Goal: Transaction & Acquisition: Purchase product/service

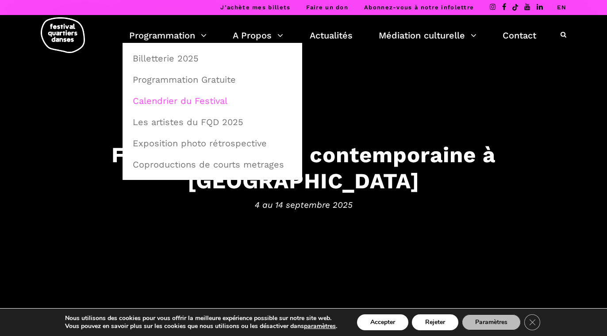
click at [175, 96] on link "Calendrier du Festival" at bounding box center [212, 101] width 170 height 20
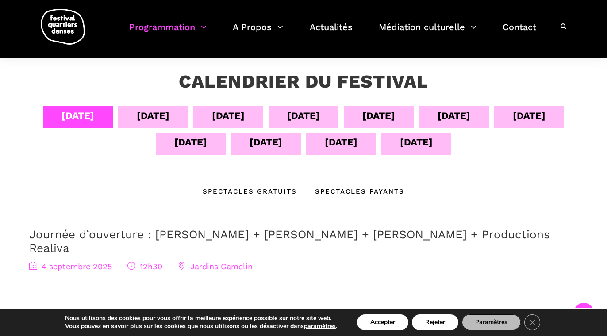
scroll to position [152, 0]
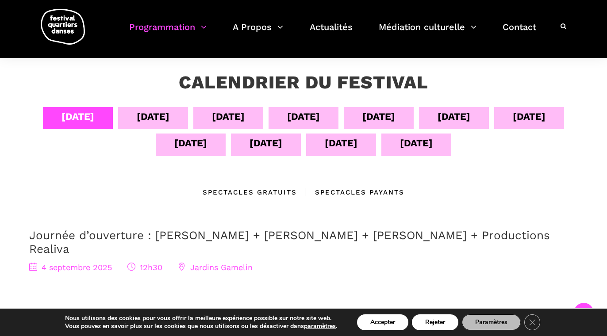
click at [150, 119] on div "[DATE]" at bounding box center [153, 116] width 33 height 15
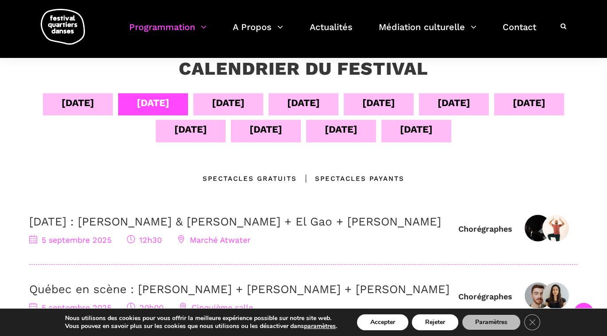
scroll to position [164, 0]
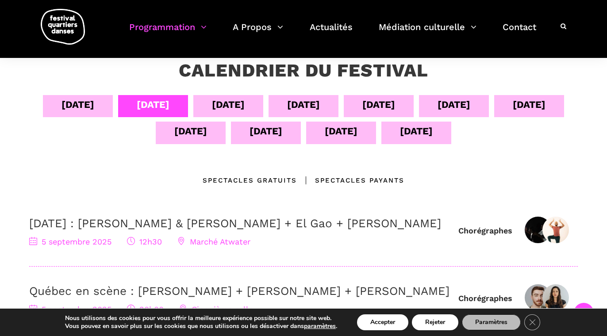
click at [207, 103] on div "[DATE]" at bounding box center [228, 106] width 70 height 22
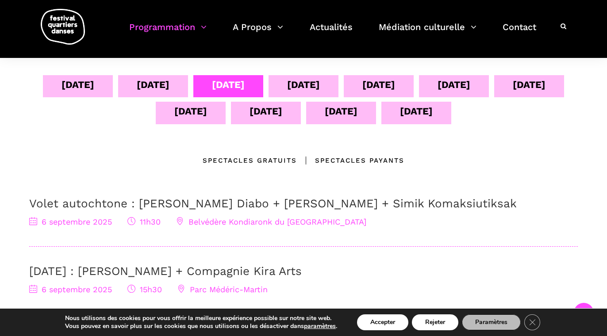
scroll to position [181, 0]
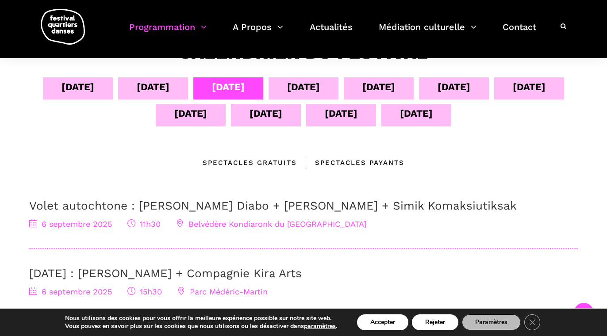
click at [295, 91] on div "[DATE]" at bounding box center [303, 86] width 33 height 15
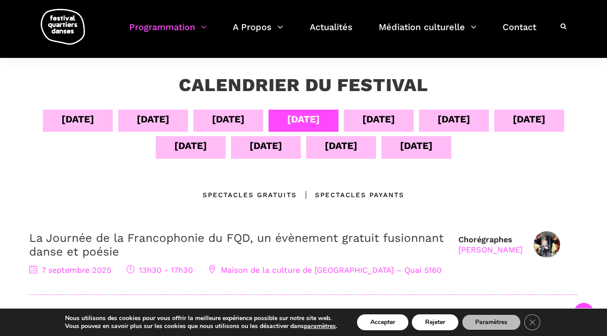
scroll to position [148, 0]
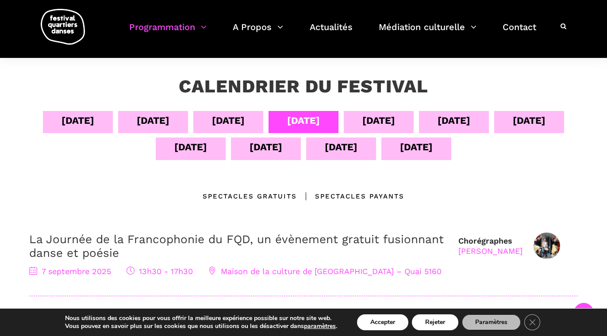
click at [239, 119] on div "[DATE]" at bounding box center [228, 120] width 33 height 15
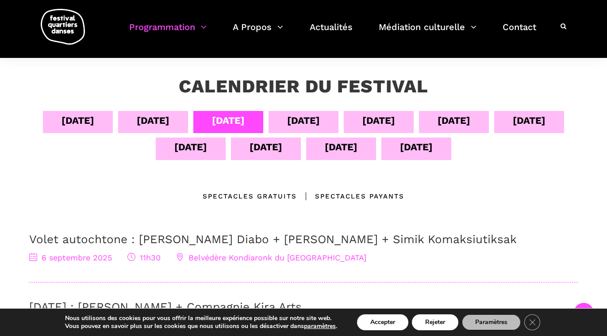
click at [320, 114] on div "[DATE]" at bounding box center [303, 120] width 33 height 15
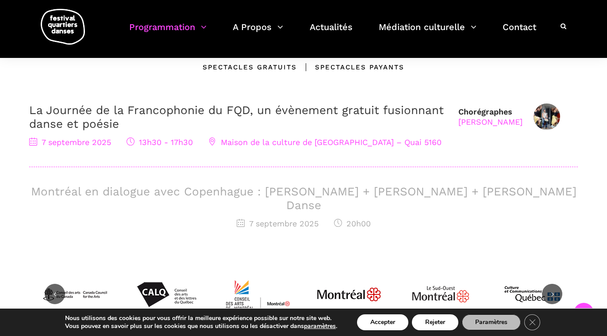
scroll to position [306, 0]
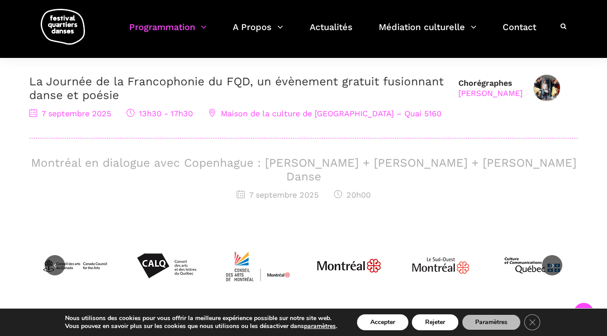
click at [316, 190] on span "7 septembre 2025" at bounding box center [278, 194] width 82 height 9
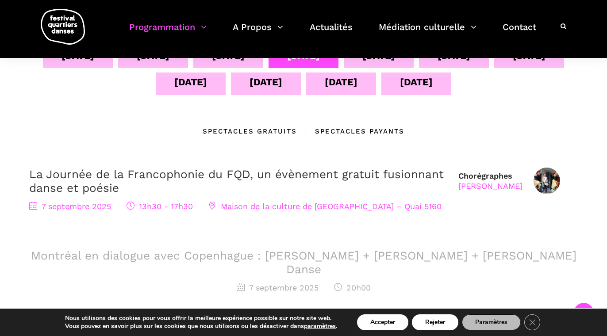
scroll to position [212, 0]
click at [366, 243] on div "Chorégraphes Taafé Fanga La Journée de la Francophonie du FQD, un évènement gra…" at bounding box center [303, 240] width 548 height 145
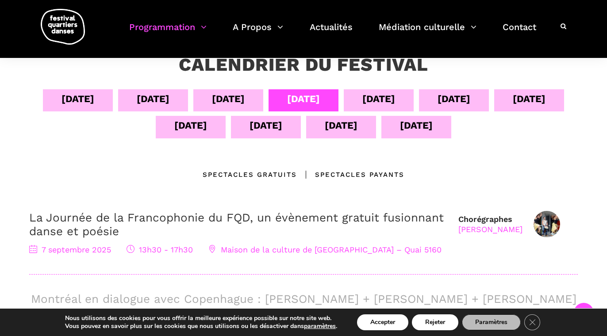
scroll to position [133, 0]
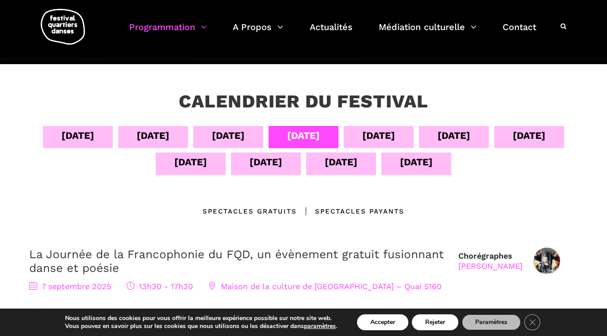
click at [365, 136] on div "[DATE]" at bounding box center [378, 135] width 33 height 15
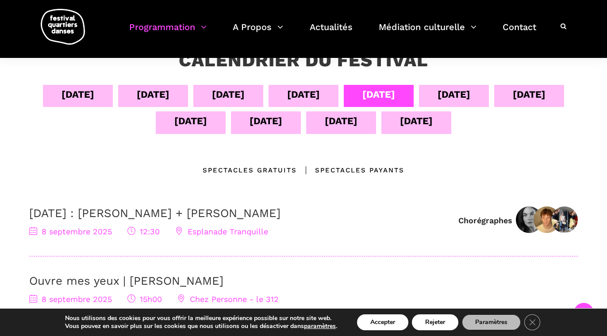
scroll to position [173, 0]
click at [443, 92] on div "[DATE]" at bounding box center [454, 96] width 70 height 22
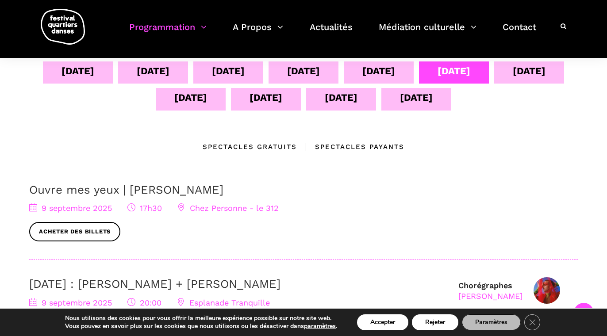
scroll to position [192, 0]
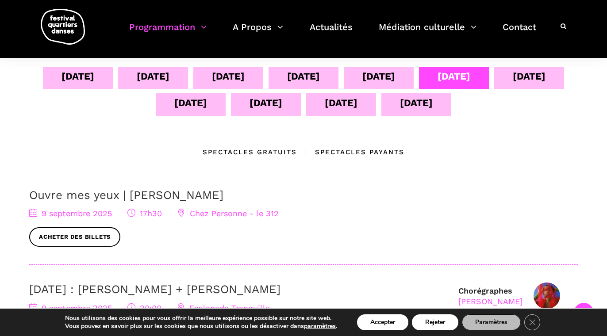
click at [526, 74] on div "[DATE]" at bounding box center [529, 76] width 33 height 15
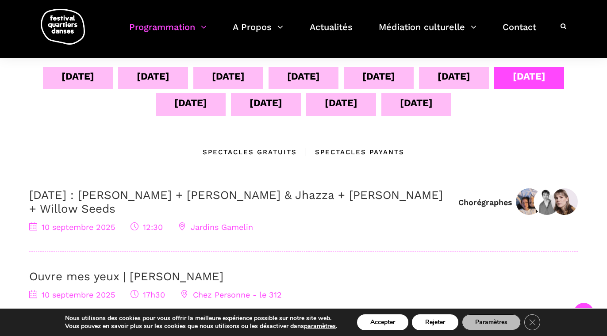
click at [175, 104] on div "[DATE]" at bounding box center [190, 102] width 33 height 15
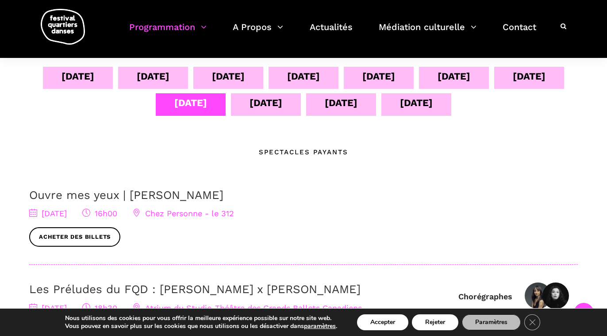
click at [249, 94] on div "[DATE]" at bounding box center [266, 104] width 70 height 22
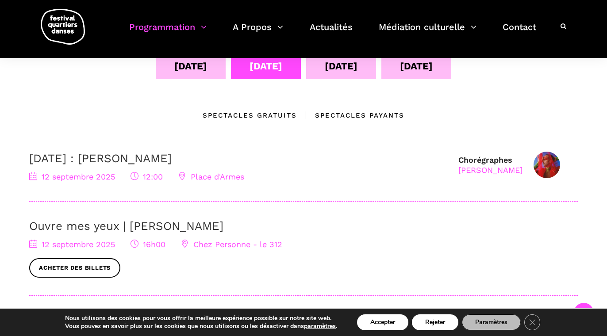
scroll to position [229, 0]
click at [351, 58] on div "[DATE]" at bounding box center [341, 65] width 33 height 15
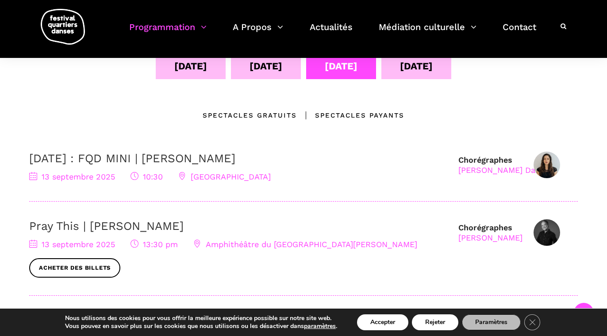
click at [410, 71] on div "[DATE]" at bounding box center [416, 65] width 33 height 15
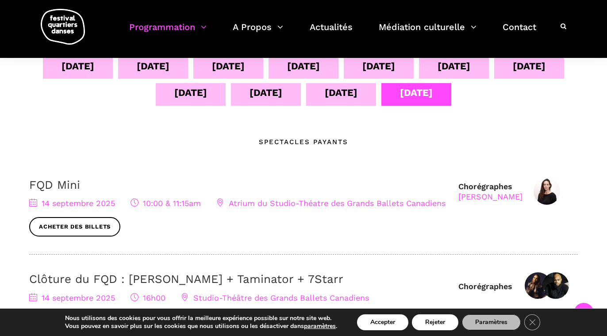
scroll to position [200, 0]
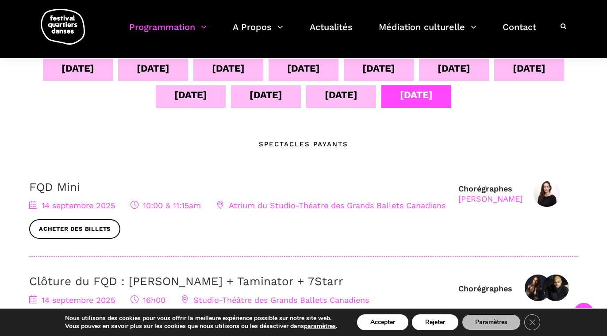
click at [454, 73] on div "[DATE]" at bounding box center [453, 68] width 33 height 15
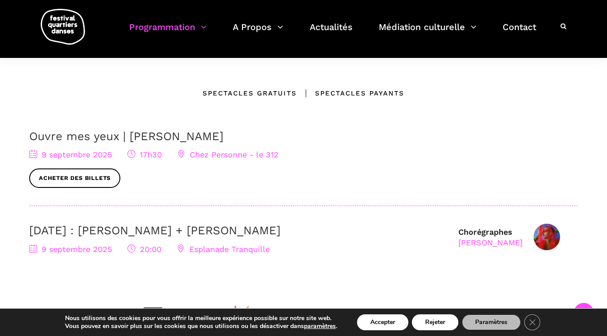
scroll to position [249, 0]
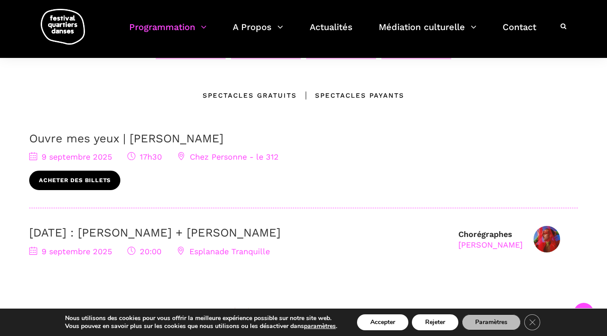
click at [78, 186] on link "Acheter des billets" at bounding box center [74, 181] width 91 height 20
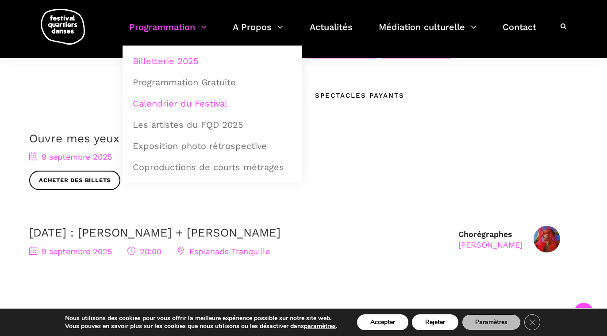
click at [181, 64] on link "Billetterie 2025" at bounding box center [212, 61] width 170 height 20
click at [394, 198] on div "Ouvre mes yeux | [PERSON_NAME] [DATE] 17h30 Chez Personne - le 312 Acheter des …" at bounding box center [303, 170] width 548 height 77
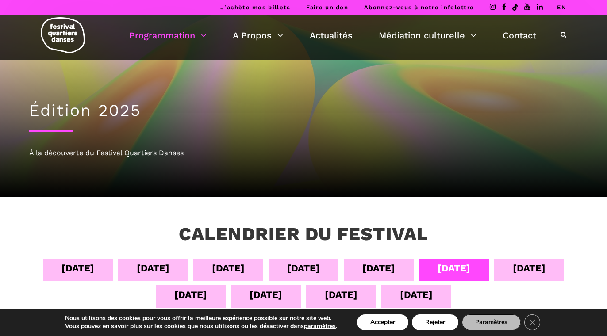
scroll to position [0, 0]
click at [202, 293] on div "[DATE]" at bounding box center [190, 294] width 33 height 15
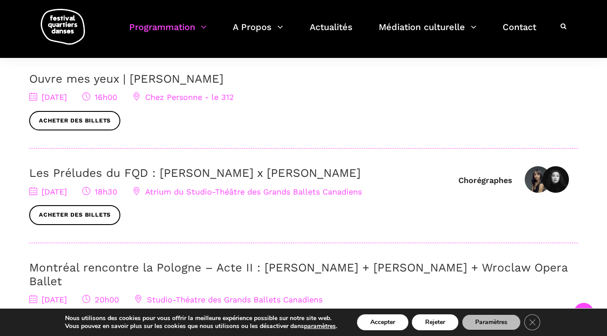
scroll to position [306, 0]
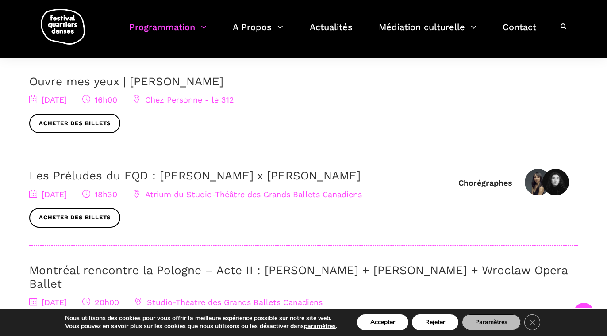
click at [116, 76] on link "Ouvre mes yeux | [PERSON_NAME]" at bounding box center [126, 81] width 194 height 13
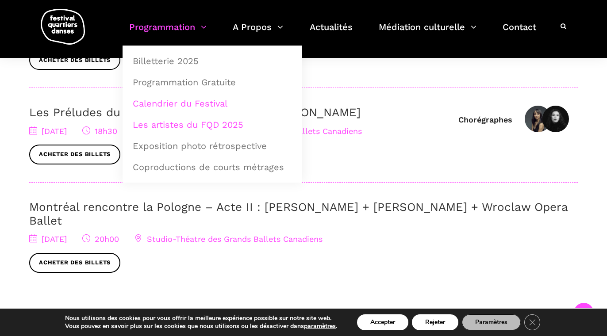
scroll to position [369, 0]
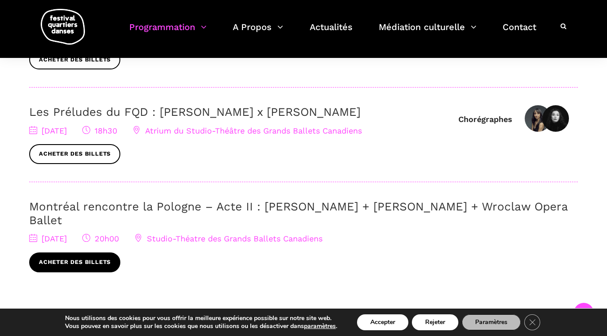
click at [101, 253] on link "Acheter des billets" at bounding box center [74, 263] width 91 height 20
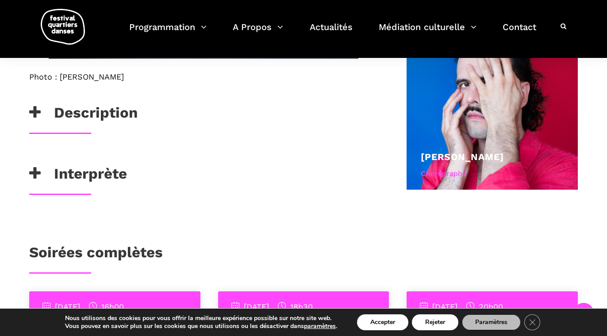
scroll to position [577, 0]
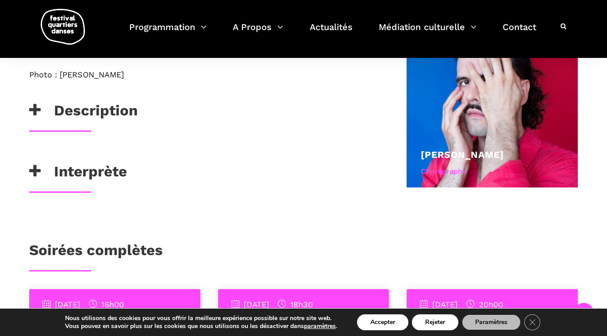
click at [83, 182] on h3 "Interprète" at bounding box center [78, 174] width 98 height 22
